Goal: Transaction & Acquisition: Book appointment/travel/reservation

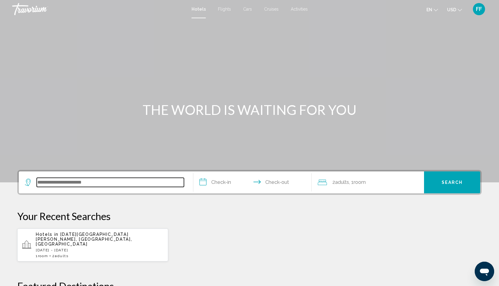
drag, startPoint x: 56, startPoint y: 188, endPoint x: 45, endPoint y: 181, distance: 12.9
click at [45, 181] on input "Search widget" at bounding box center [110, 182] width 147 height 9
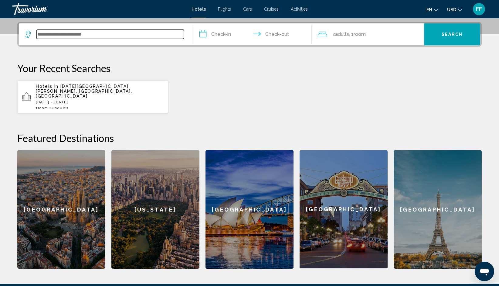
scroll to position [150, 0]
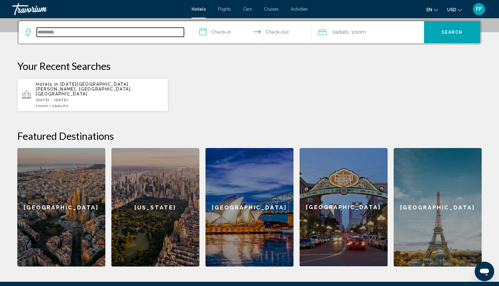
click at [77, 35] on input "*********" at bounding box center [110, 32] width 147 height 9
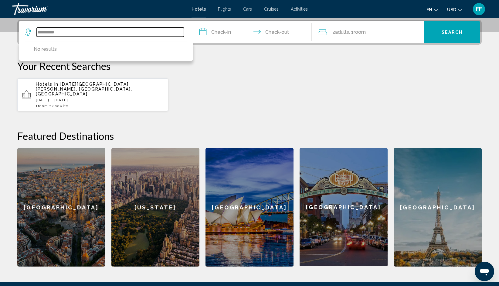
type input "*********"
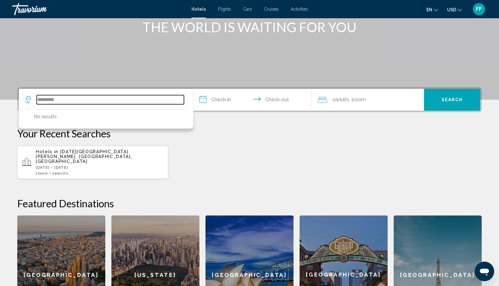
scroll to position [67, 0]
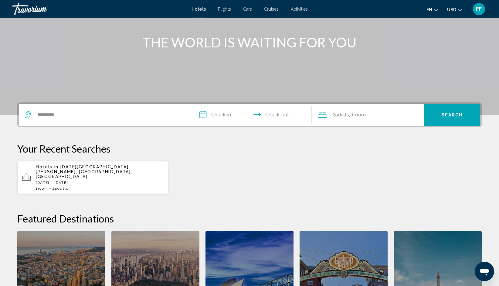
click at [201, 12] on div "Hotels Flights Cars Cruises Activities Hotels Flights Cars Cruises Activities e…" at bounding box center [249, 9] width 499 height 13
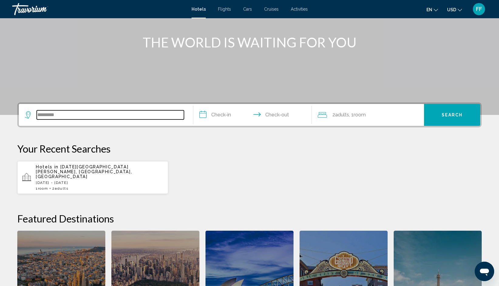
click at [141, 117] on input "*********" at bounding box center [110, 114] width 147 height 9
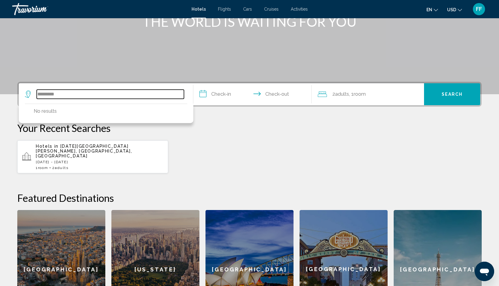
scroll to position [150, 0]
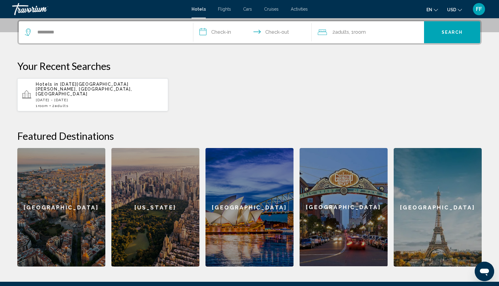
click at [56, 84] on span "Hotels in" at bounding box center [47, 84] width 23 height 5
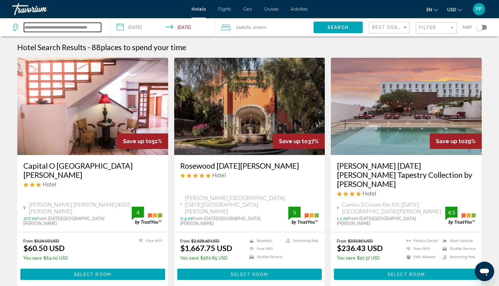
click at [63, 27] on input "**********" at bounding box center [62, 27] width 77 height 9
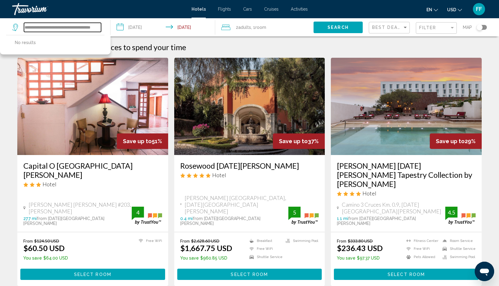
type input "**********"
click at [202, 10] on span "Hotels" at bounding box center [199, 9] width 14 height 5
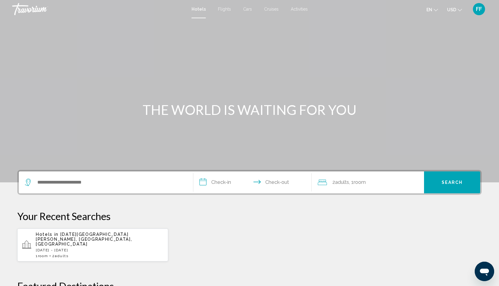
drag, startPoint x: 71, startPoint y: 191, endPoint x: 71, endPoint y: 184, distance: 6.7
click at [71, 184] on div "Search widget" at bounding box center [106, 182] width 162 height 22
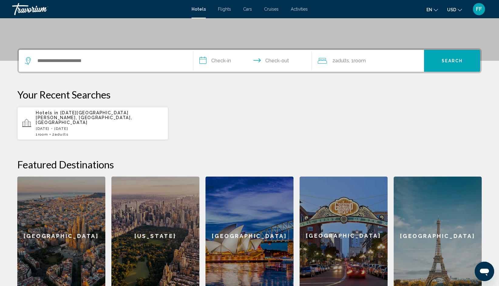
click at [71, 184] on div "Featured Destinations Barcelona New York Sydney San Diego Paris Barcelona New Y…" at bounding box center [249, 226] width 464 height 137
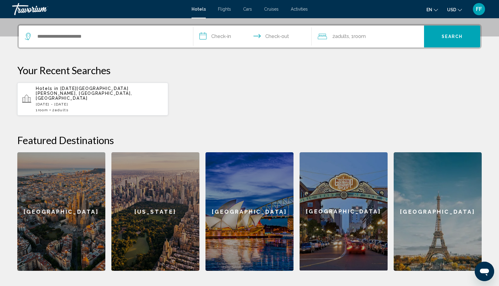
scroll to position [150, 0]
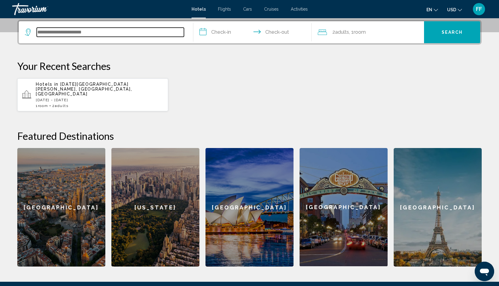
click at [77, 36] on input "Search widget" at bounding box center [110, 32] width 147 height 9
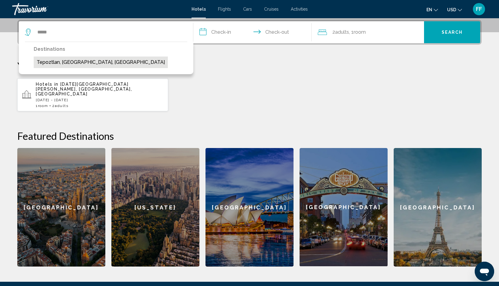
click at [77, 64] on button "Tepoztlan, [GEOGRAPHIC_DATA], [GEOGRAPHIC_DATA]" at bounding box center [101, 62] width 134 height 12
type input "**********"
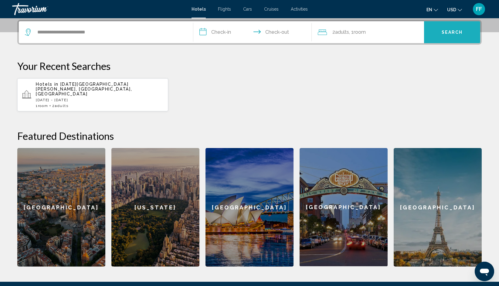
click at [458, 32] on span "Search" at bounding box center [452, 32] width 21 height 5
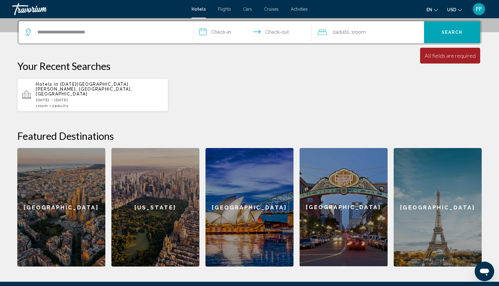
click at [218, 34] on input "**********" at bounding box center [253, 33] width 121 height 24
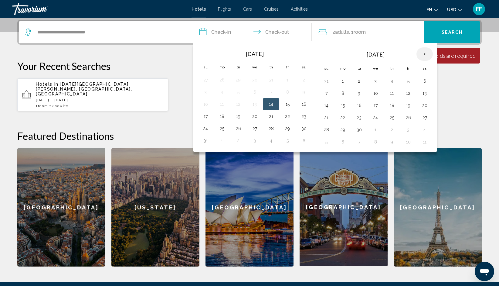
click at [421, 53] on th "Next month" at bounding box center [424, 53] width 16 height 13
click at [339, 126] on button "27" at bounding box center [343, 129] width 10 height 8
click at [358, 128] on button "28" at bounding box center [359, 129] width 10 height 8
type input "**********"
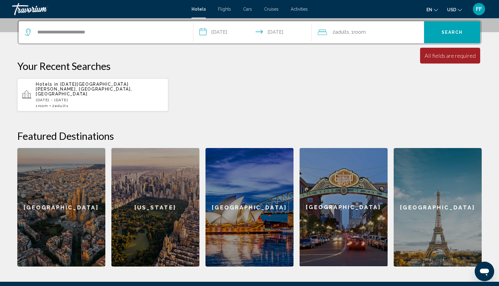
click at [452, 27] on button "Search" at bounding box center [452, 32] width 56 height 22
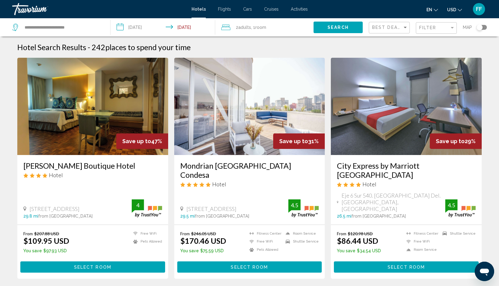
click at [110, 130] on img "Main content" at bounding box center [92, 106] width 151 height 97
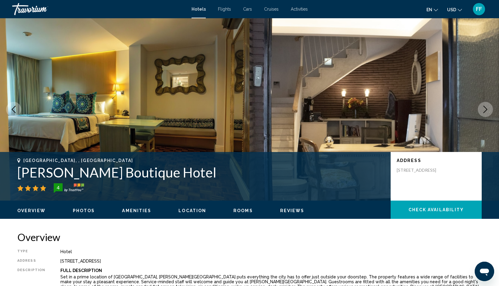
click at [486, 107] on icon "Next image" at bounding box center [485, 109] width 7 height 7
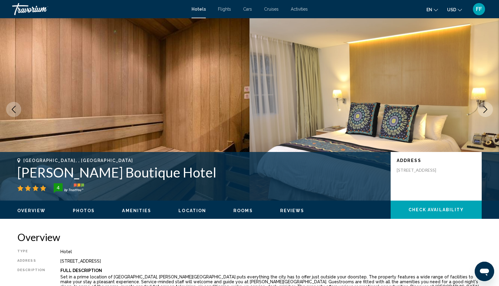
click at [486, 107] on icon "Next image" at bounding box center [485, 109] width 7 height 7
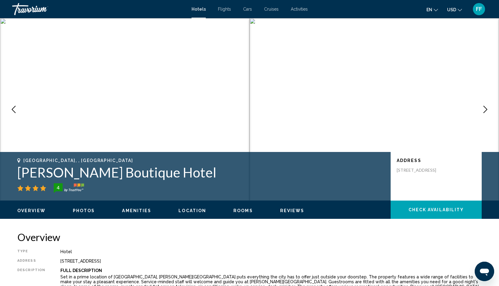
click at [486, 107] on icon "Next image" at bounding box center [485, 109] width 7 height 7
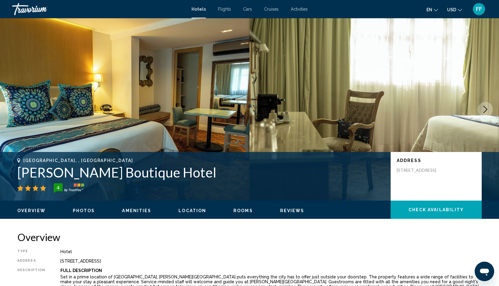
click at [486, 107] on icon "Next image" at bounding box center [485, 109] width 7 height 7
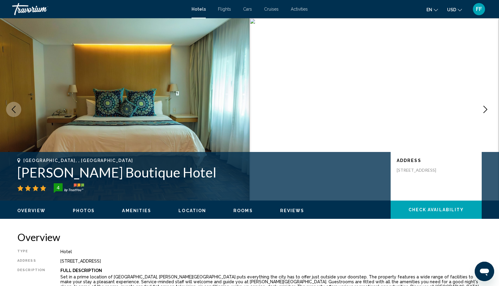
click at [486, 107] on icon "Next image" at bounding box center [485, 109] width 7 height 7
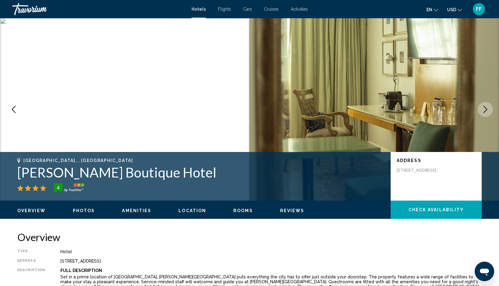
click at [486, 107] on icon "Next image" at bounding box center [485, 109] width 7 height 7
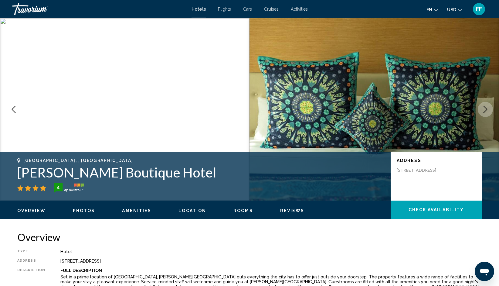
click at [486, 107] on icon "Next image" at bounding box center [485, 109] width 7 height 7
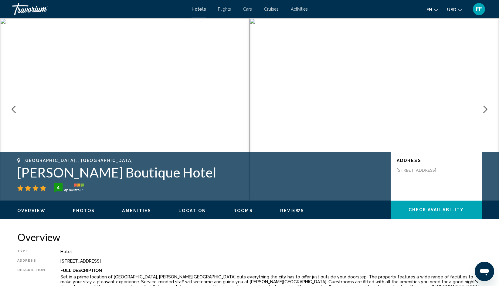
click at [486, 107] on icon "Next image" at bounding box center [485, 109] width 7 height 7
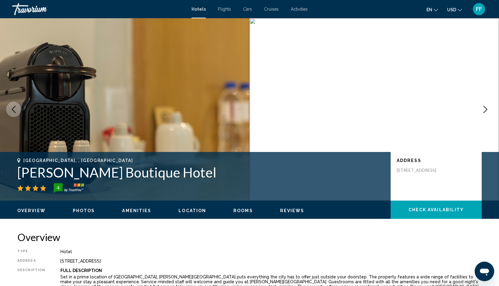
click at [481, 109] on button "Next image" at bounding box center [485, 109] width 15 height 15
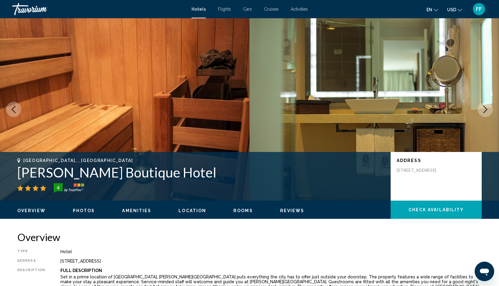
click at [481, 109] on button "Next image" at bounding box center [485, 109] width 15 height 15
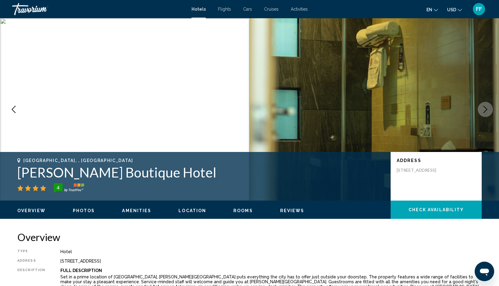
click at [481, 109] on button "Next image" at bounding box center [485, 109] width 15 height 15
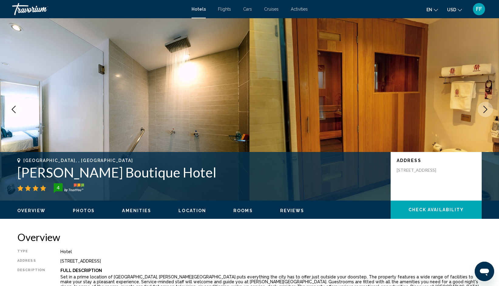
click at [481, 109] on button "Next image" at bounding box center [485, 109] width 15 height 15
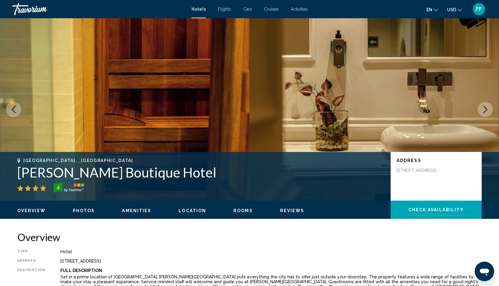
click at [481, 109] on button "Next image" at bounding box center [485, 109] width 15 height 15
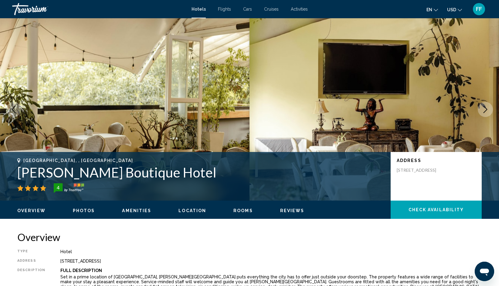
click at [481, 109] on button "Next image" at bounding box center [485, 109] width 15 height 15
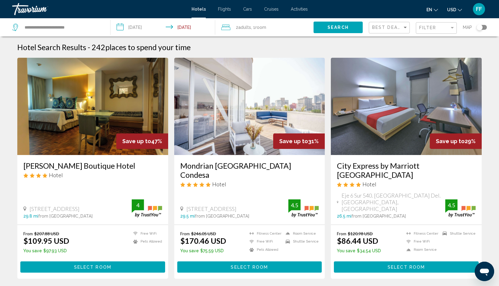
click at [250, 131] on img "Main content" at bounding box center [249, 106] width 151 height 97
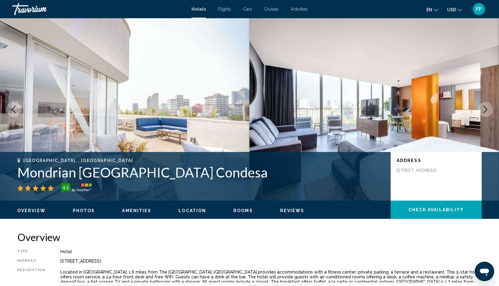
click at [484, 109] on icon "Next image" at bounding box center [485, 109] width 7 height 7
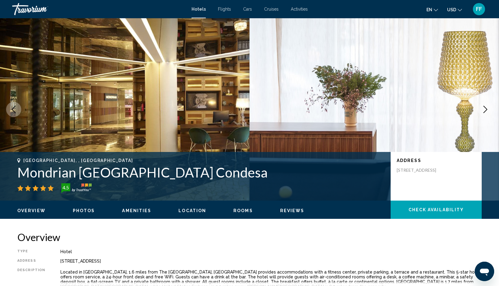
click at [484, 109] on icon "Next image" at bounding box center [485, 109] width 7 height 7
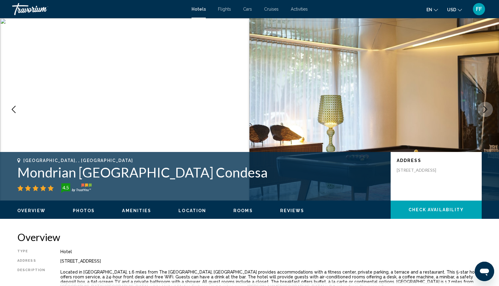
click at [484, 109] on icon "Next image" at bounding box center [485, 109] width 7 height 7
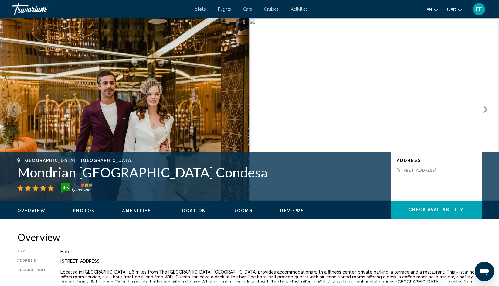
click at [484, 109] on icon "Next image" at bounding box center [485, 109] width 7 height 7
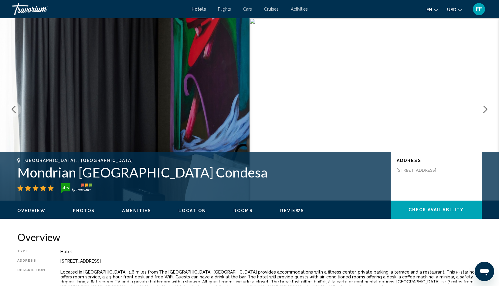
click at [484, 109] on icon "Next image" at bounding box center [485, 109] width 7 height 7
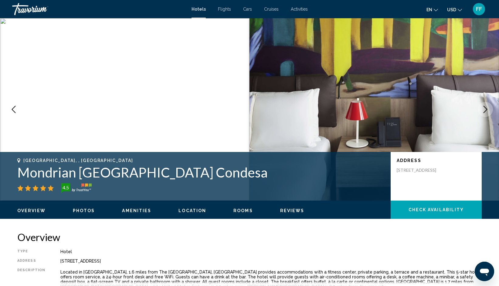
click at [484, 109] on icon "Next image" at bounding box center [485, 109] width 7 height 7
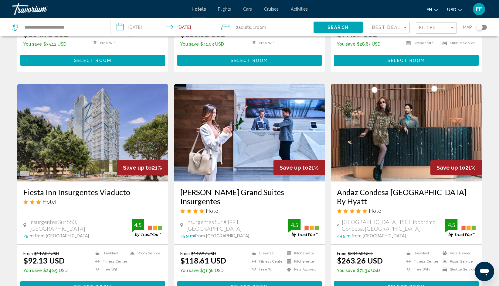
scroll to position [688, 0]
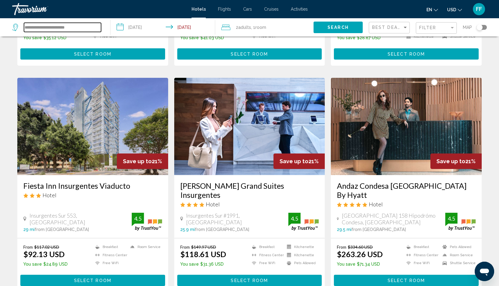
click at [47, 26] on input "**********" at bounding box center [62, 27] width 77 height 9
click at [335, 24] on button "Search" at bounding box center [338, 27] width 49 height 11
click at [332, 28] on span "Search" at bounding box center [338, 27] width 21 height 5
click at [83, 23] on input "**********" at bounding box center [62, 27] width 77 height 9
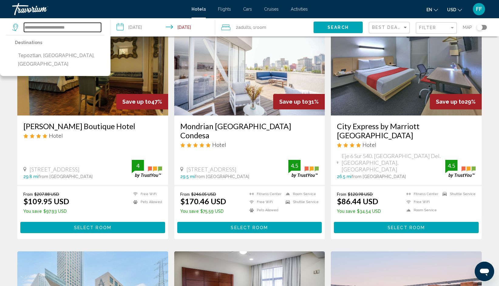
scroll to position [0, 0]
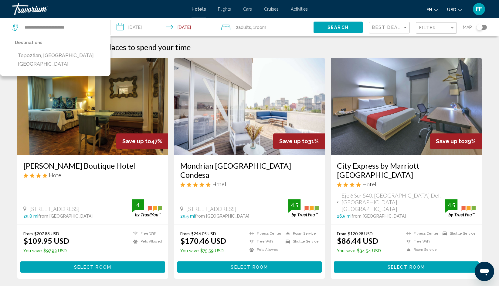
click at [75, 186] on div "Maria Condesa Boutique Hotel Hotel Atlixco No. 132 Hipodromo Condesa, Mexico Ci…" at bounding box center [92, 190] width 151 height 70
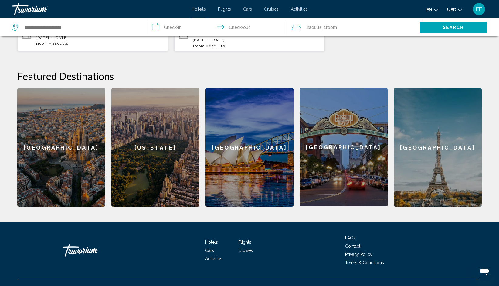
scroll to position [214, 0]
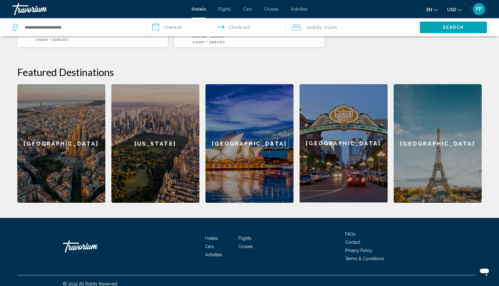
click at [344, 160] on div "[GEOGRAPHIC_DATA]" at bounding box center [344, 143] width 88 height 118
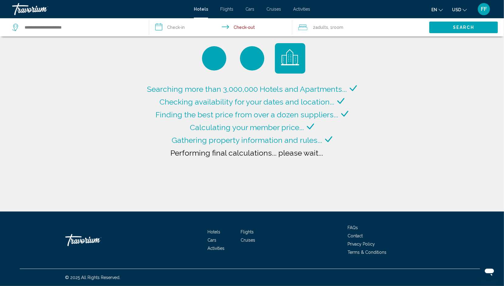
type input "**********"
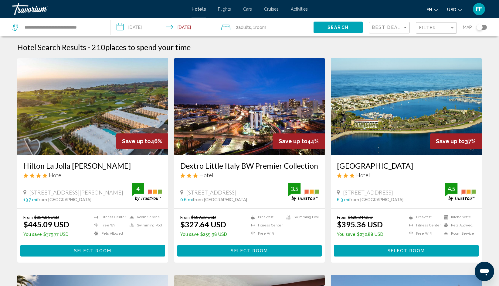
click at [344, 160] on div "[GEOGRAPHIC_DATA] Hotel [STREET_ADDRESS] 6.3 mi from [GEOGRAPHIC_DATA] from hot…" at bounding box center [406, 181] width 151 height 53
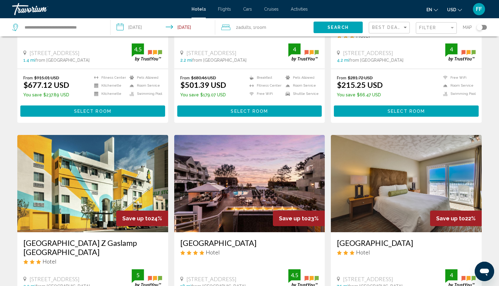
scroll to position [603, 0]
